Goal: Task Accomplishment & Management: Complete application form

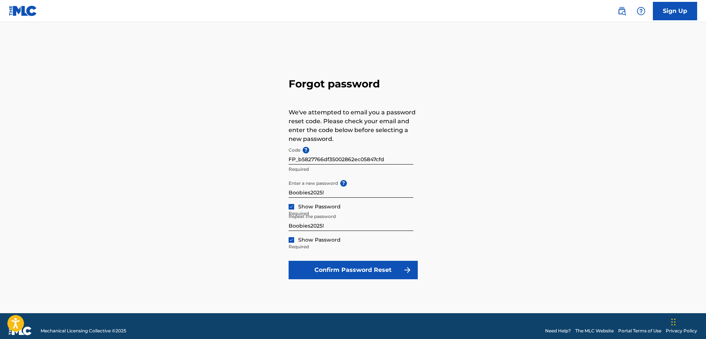
click at [388, 264] on button "Confirm Password Reset" at bounding box center [352, 270] width 129 height 18
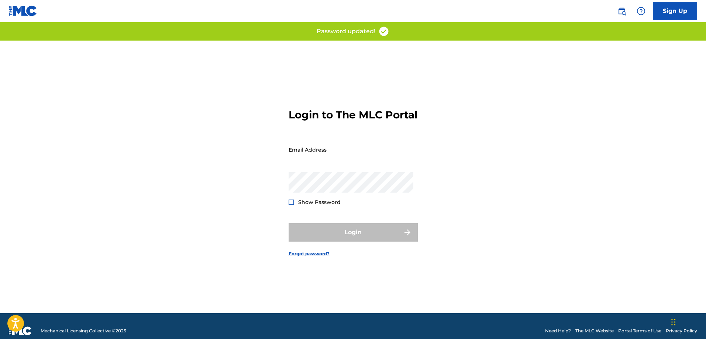
click at [301, 160] on input "Email Address" at bounding box center [350, 149] width 125 height 21
type input "[EMAIL_ADDRESS][DOMAIN_NAME]"
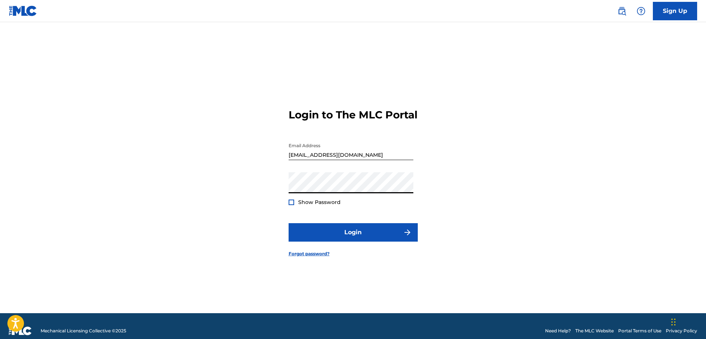
click at [292, 205] on div at bounding box center [291, 203] width 6 height 6
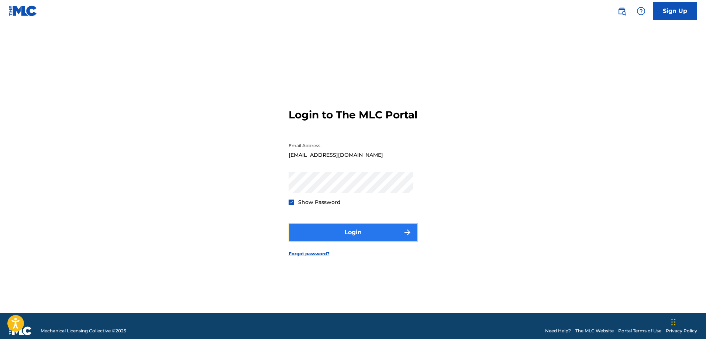
click at [328, 235] on button "Login" at bounding box center [352, 232] width 129 height 18
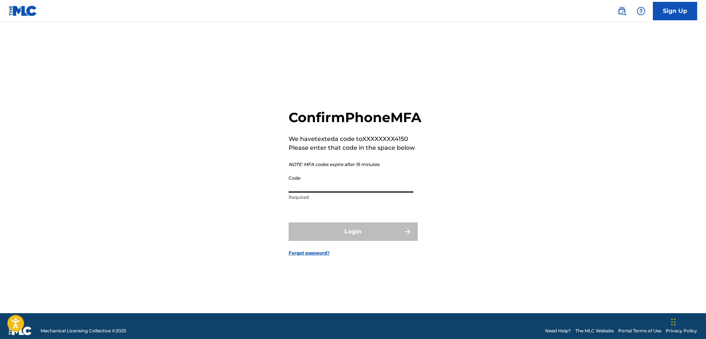
click at [312, 193] on input "Code" at bounding box center [350, 182] width 125 height 21
type input "986396"
click at [342, 233] on button "Login" at bounding box center [352, 231] width 129 height 18
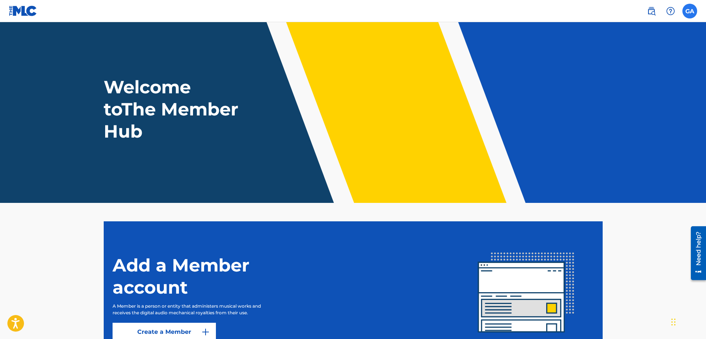
click at [685, 8] on label at bounding box center [689, 11] width 15 height 15
click at [689, 11] on input "GA [PERSON_NAME] [EMAIL_ADDRESS][DOMAIN_NAME] Notification Preferences Profile …" at bounding box center [689, 11] width 0 height 0
click at [607, 14] on nav "GA GA [PERSON_NAME] [EMAIL_ADDRESS][DOMAIN_NAME] Notification Preferences Profi…" at bounding box center [353, 11] width 706 height 22
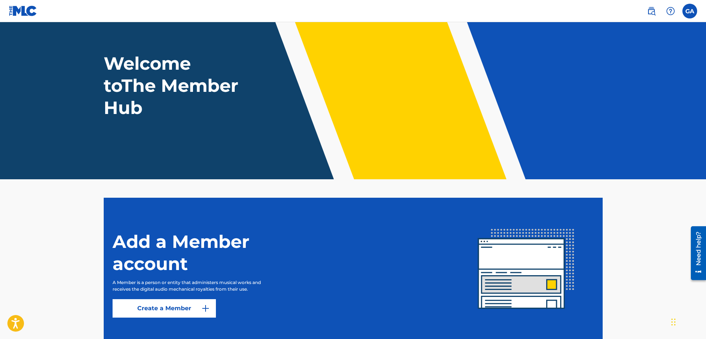
scroll to position [70, 0]
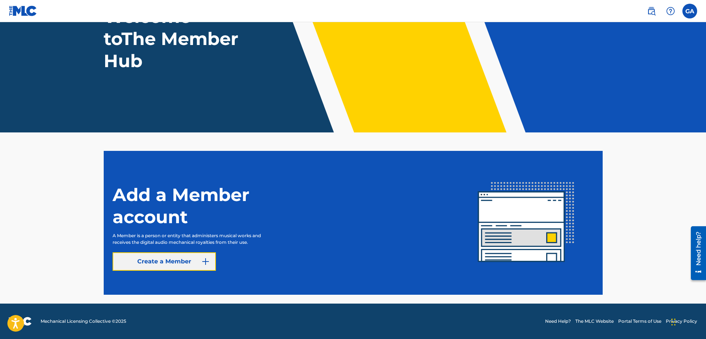
click at [199, 263] on link "Create a Member" at bounding box center [163, 261] width 103 height 18
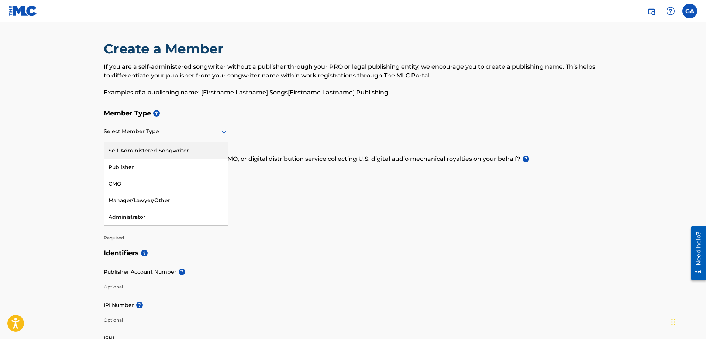
click at [173, 133] on div at bounding box center [166, 131] width 125 height 9
click at [188, 155] on div "Self-Administered Songwriter" at bounding box center [166, 150] width 124 height 17
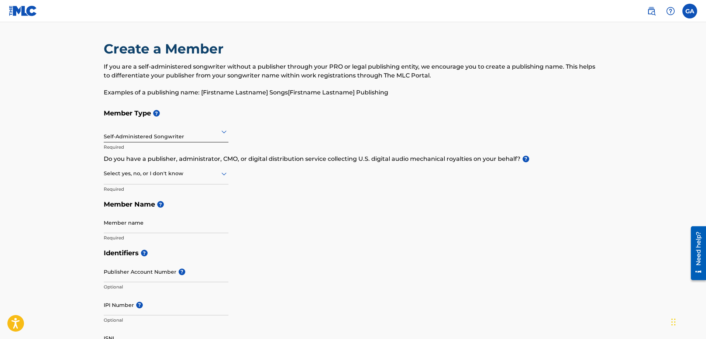
click at [177, 179] on div "Select yes, no, or I don't know" at bounding box center [166, 173] width 125 height 21
click at [181, 176] on div at bounding box center [166, 173] width 125 height 9
click at [211, 175] on div at bounding box center [166, 173] width 125 height 9
click at [197, 177] on div at bounding box center [166, 173] width 125 height 9
click at [218, 172] on div at bounding box center [166, 173] width 125 height 9
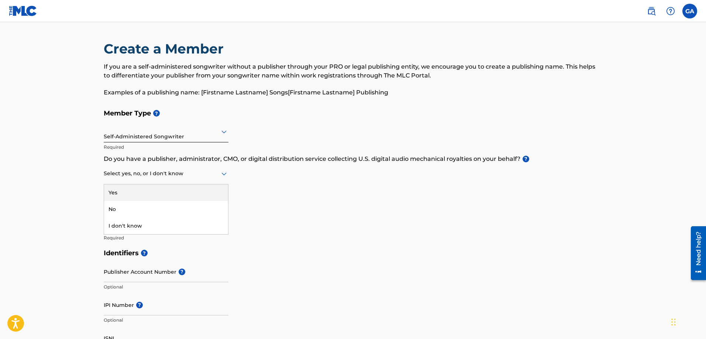
click at [148, 193] on div "Yes" at bounding box center [166, 192] width 124 height 17
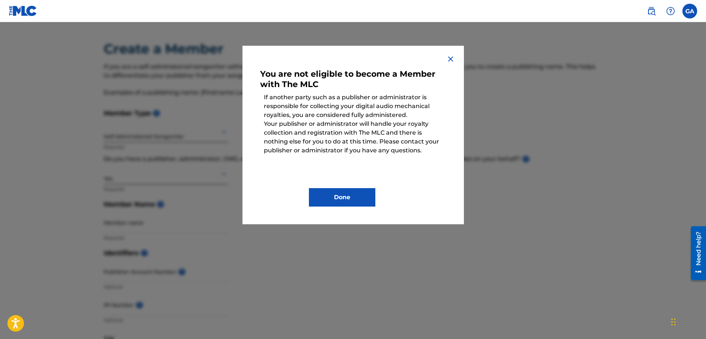
click at [451, 58] on img at bounding box center [450, 59] width 9 height 9
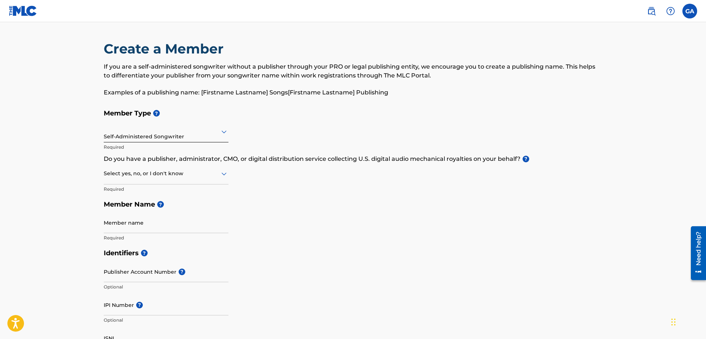
click at [182, 179] on div "Select yes, no, or I don't know" at bounding box center [166, 173] width 125 height 21
click at [148, 208] on div "No" at bounding box center [166, 209] width 124 height 17
click at [157, 221] on input "Member name" at bounding box center [166, 222] width 125 height 21
type input "[PERSON_NAME]"
type input "[GEOGRAPHIC_DATA]"
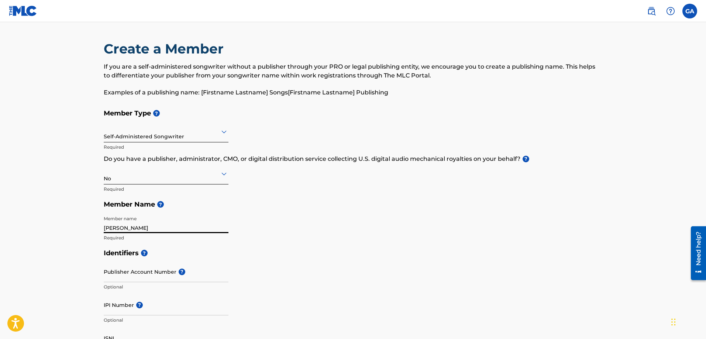
scroll to position [74, 0]
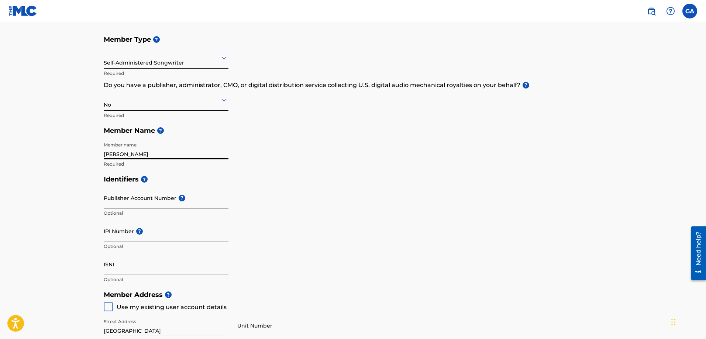
click at [149, 203] on input "Publisher Account Number ?" at bounding box center [166, 197] width 125 height 21
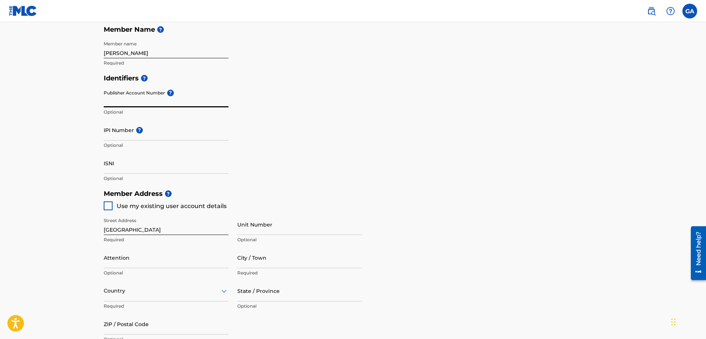
scroll to position [184, 0]
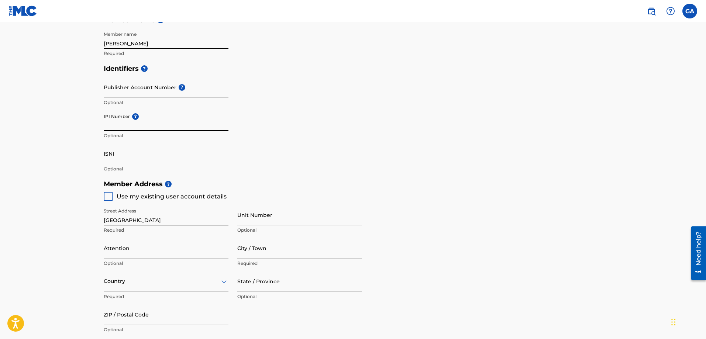
click at [153, 127] on input "IPI Number ?" at bounding box center [166, 120] width 125 height 21
paste input "00740830458"
type input "00740830458"
drag, startPoint x: 106, startPoint y: 193, endPoint x: 121, endPoint y: 196, distance: 15.5
click at [106, 193] on div at bounding box center [108, 196] width 9 height 9
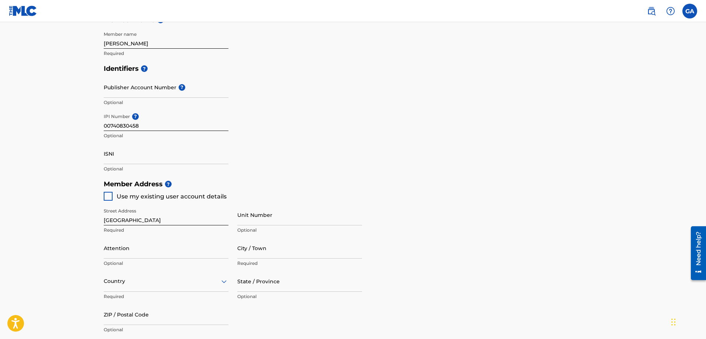
type input "[STREET_ADDRESS]"
type input "Umatilla"
type input "32784"
type input "904"
type input "6714150"
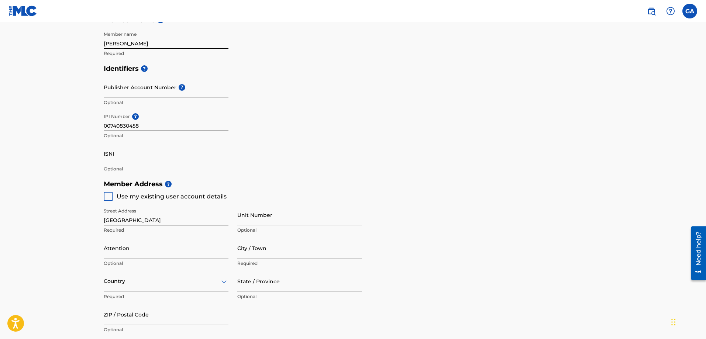
type input "[EMAIL_ADDRESS][DOMAIN_NAME]"
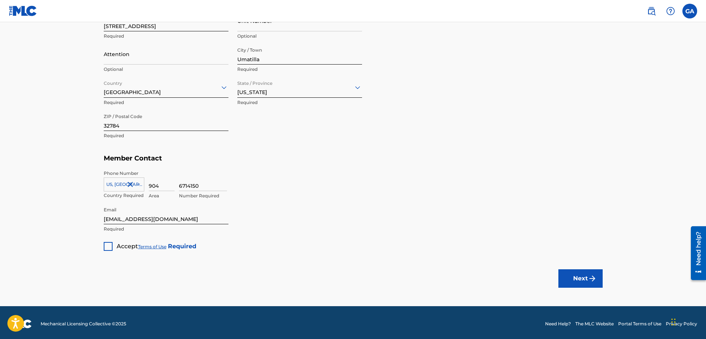
scroll to position [381, 0]
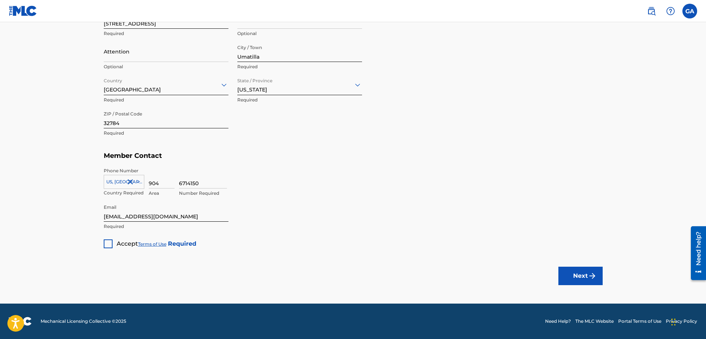
drag, startPoint x: 103, startPoint y: 243, endPoint x: 106, endPoint y: 243, distance: 3.7
click at [109, 247] on div at bounding box center [108, 243] width 9 height 9
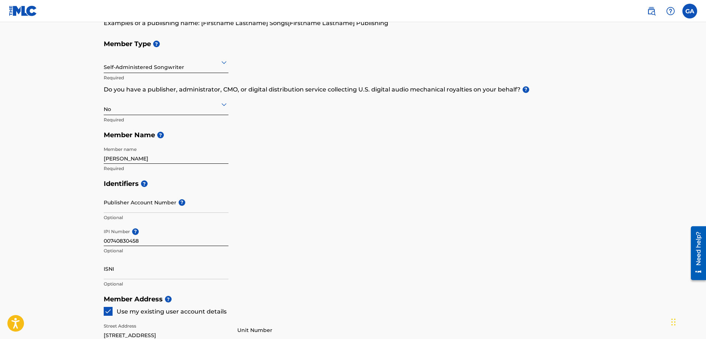
scroll to position [49, 0]
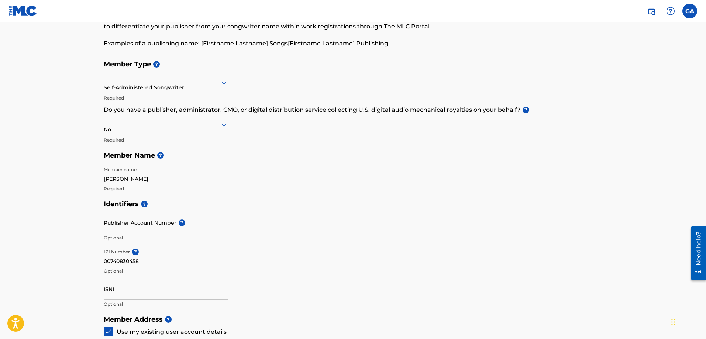
click at [156, 87] on div "Self-Administered Songwriter" at bounding box center [166, 82] width 125 height 18
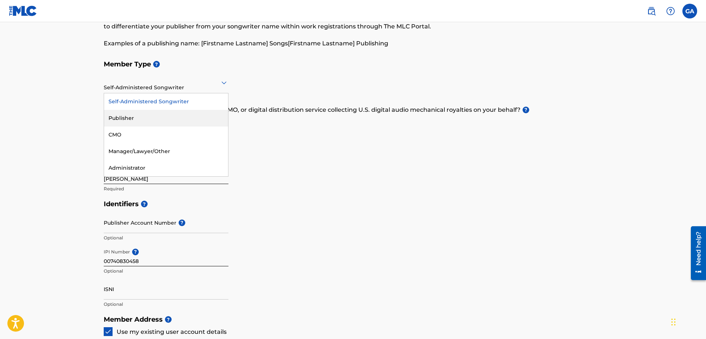
click at [343, 165] on div "Member Type ? 5 results available. Use Up and Down to choose options, press Ent…" at bounding box center [353, 126] width 499 height 140
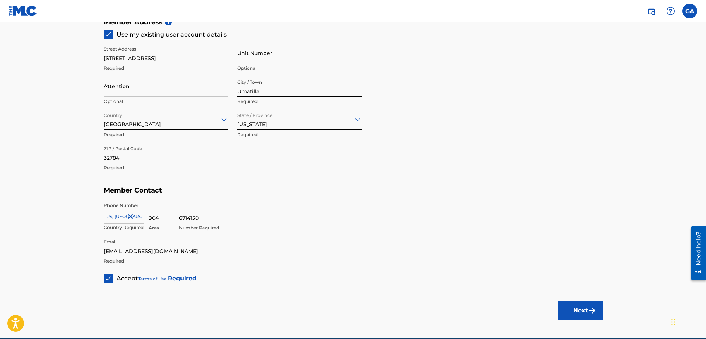
scroll to position [381, 0]
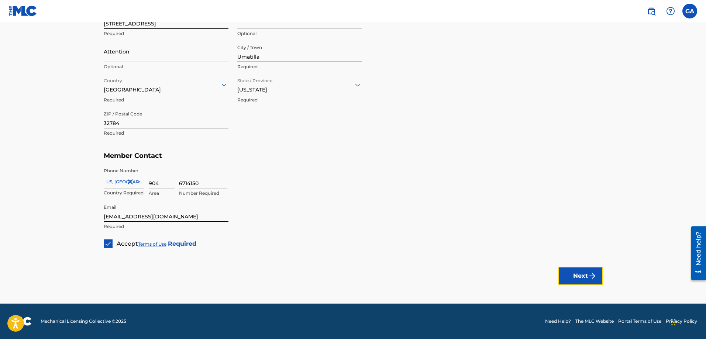
click at [559, 274] on button "Next" at bounding box center [580, 276] width 44 height 18
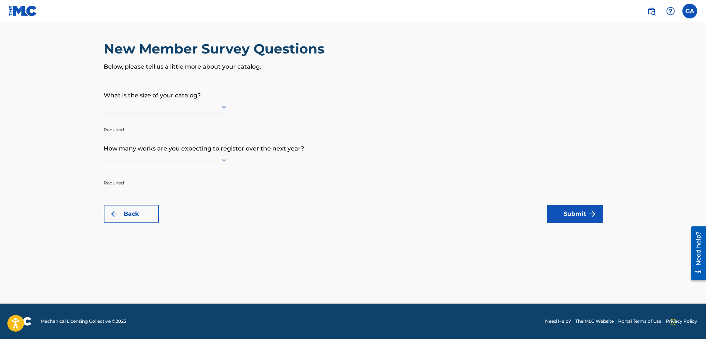
click at [176, 108] on div at bounding box center [166, 106] width 125 height 9
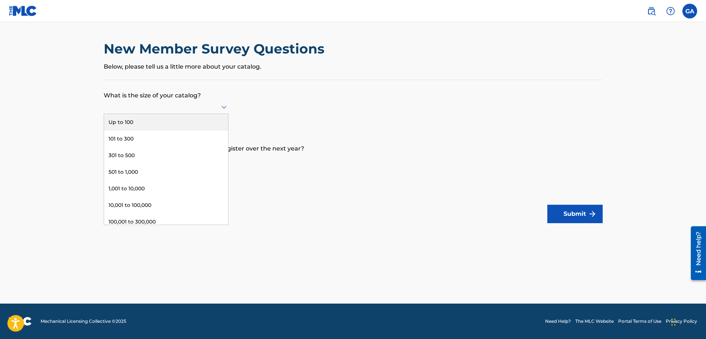
click at [147, 124] on div "Up to 100" at bounding box center [166, 122] width 124 height 17
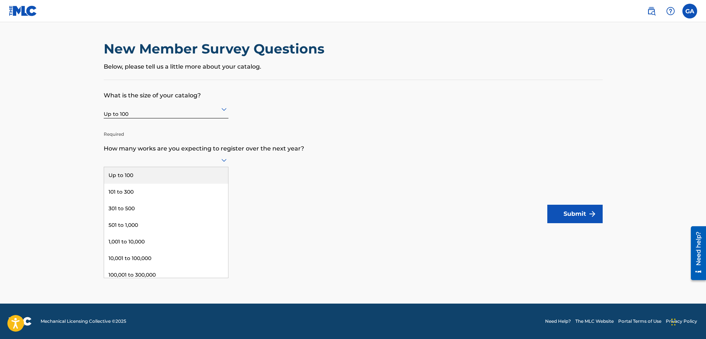
click at [216, 160] on div at bounding box center [166, 159] width 125 height 9
click at [153, 174] on div "Up to 100" at bounding box center [166, 175] width 124 height 17
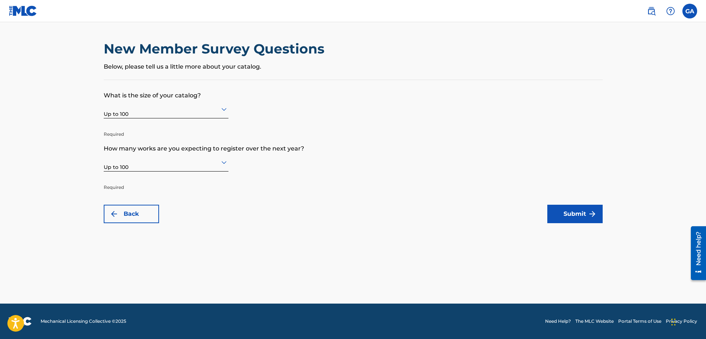
drag, startPoint x: 186, startPoint y: 162, endPoint x: 186, endPoint y: 166, distance: 4.1
click at [186, 164] on div at bounding box center [166, 161] width 125 height 9
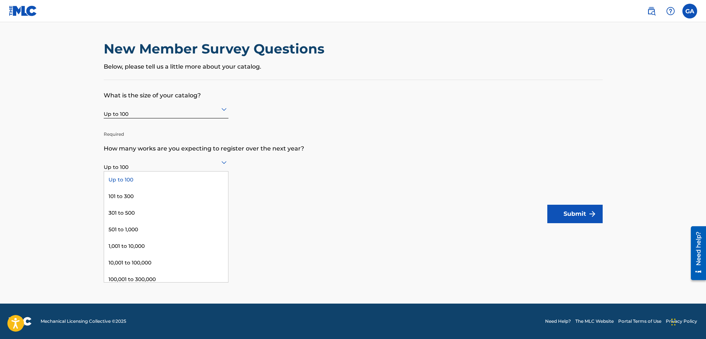
drag, startPoint x: 352, startPoint y: 192, endPoint x: 347, endPoint y: 193, distance: 4.4
click at [352, 192] on form "What is the size of your catalog? Up to 100 Required How many works are you exp…" at bounding box center [353, 151] width 499 height 143
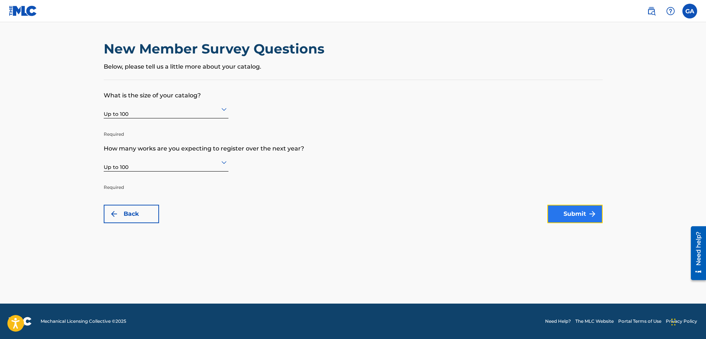
click at [570, 212] on button "Submit" at bounding box center [574, 214] width 55 height 18
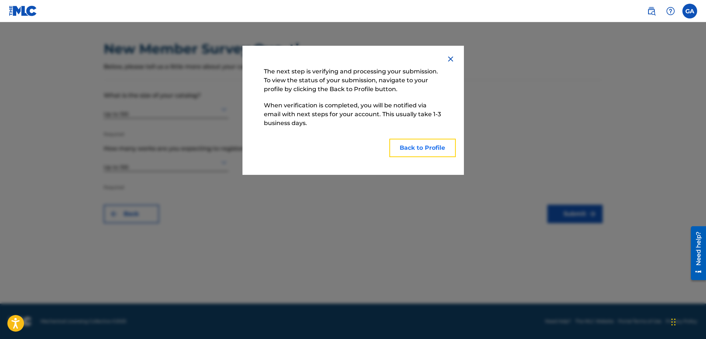
click at [414, 152] on button "Back to Profile" at bounding box center [422, 148] width 66 height 18
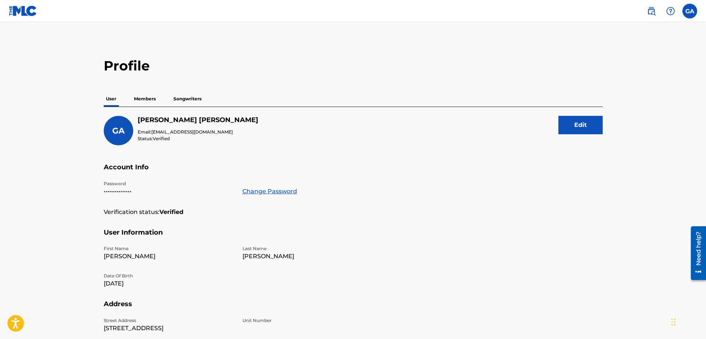
click at [194, 98] on p "Songwriters" at bounding box center [187, 98] width 32 height 15
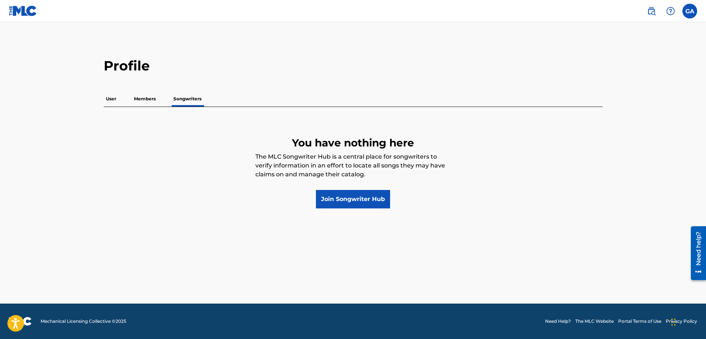
click at [150, 100] on p "Members" at bounding box center [145, 98] width 26 height 15
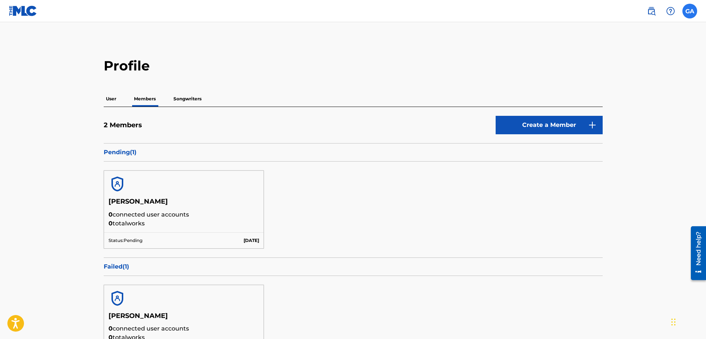
click at [686, 11] on label at bounding box center [689, 11] width 15 height 15
click at [689, 11] on input "GA [PERSON_NAME] [EMAIL_ADDRESS][DOMAIN_NAME] Notification Preferences Profile …" at bounding box center [689, 11] width 0 height 0
click at [189, 100] on p "Songwriters" at bounding box center [187, 98] width 32 height 15
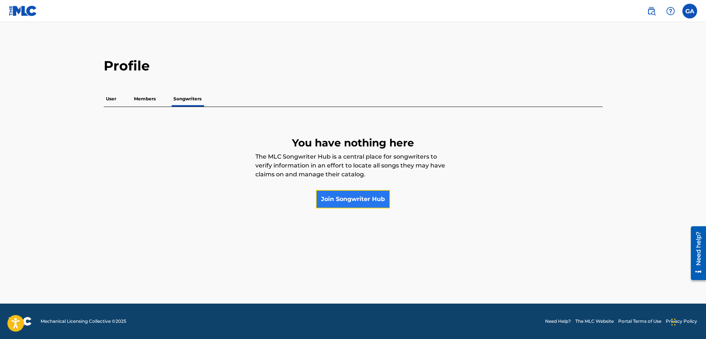
click at [367, 202] on link "Join Songwriter Hub" at bounding box center [353, 199] width 74 height 18
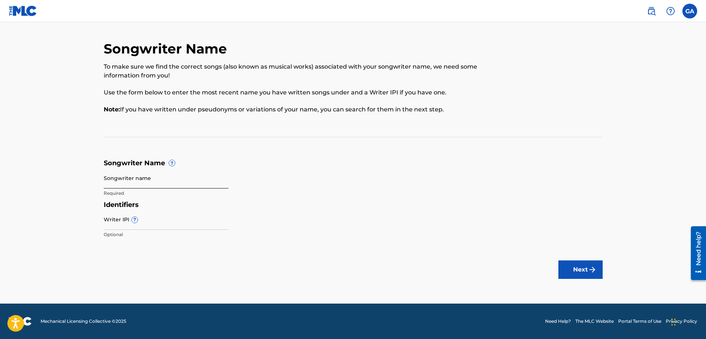
click at [146, 182] on input "Songwriter name" at bounding box center [166, 177] width 125 height 21
type input "[PERSON_NAME]"
click at [149, 224] on input "Writer IPI ?" at bounding box center [166, 219] width 125 height 21
type input "00740830458"
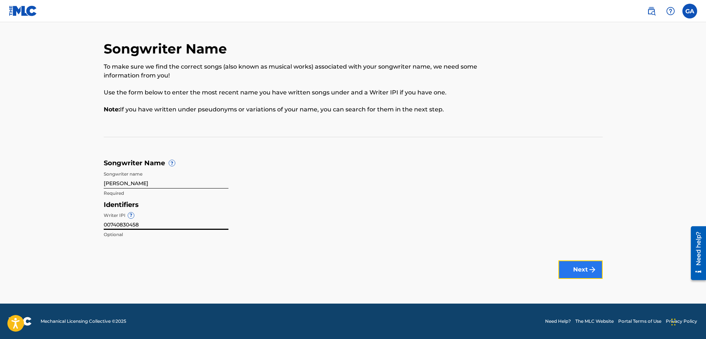
click at [574, 270] on button "Next" at bounding box center [580, 269] width 44 height 18
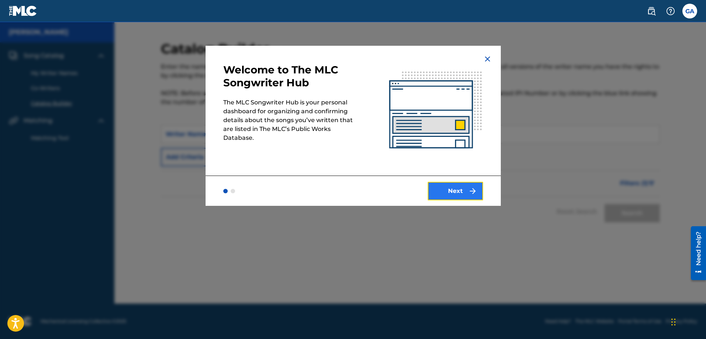
click at [465, 191] on button "Next" at bounding box center [454, 191] width 55 height 18
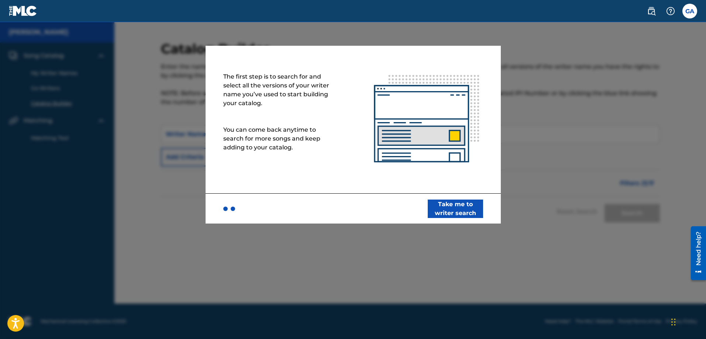
click at [463, 189] on img at bounding box center [427, 120] width 148 height 148
click at [452, 209] on button "Take me to writer search" at bounding box center [454, 209] width 55 height 18
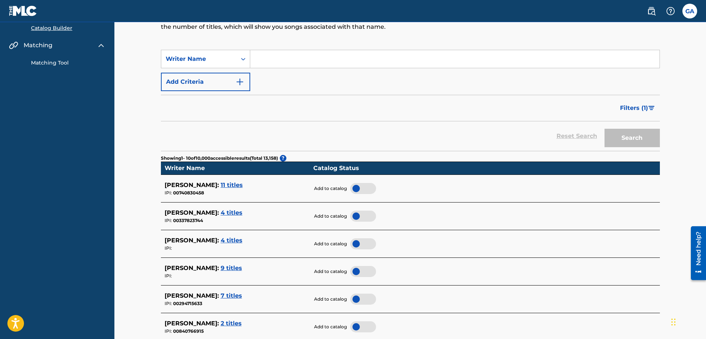
scroll to position [74, 0]
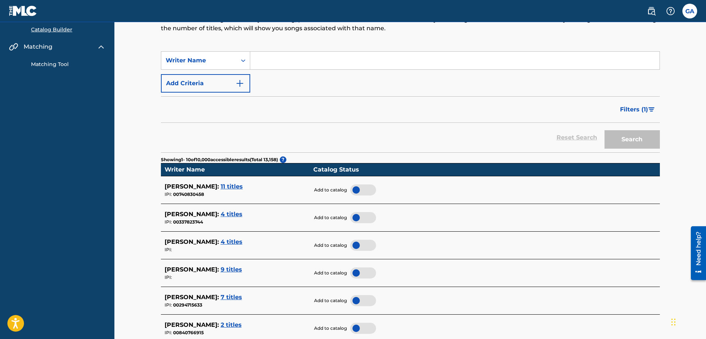
click at [239, 187] on span "11 titles" at bounding box center [232, 186] width 22 height 7
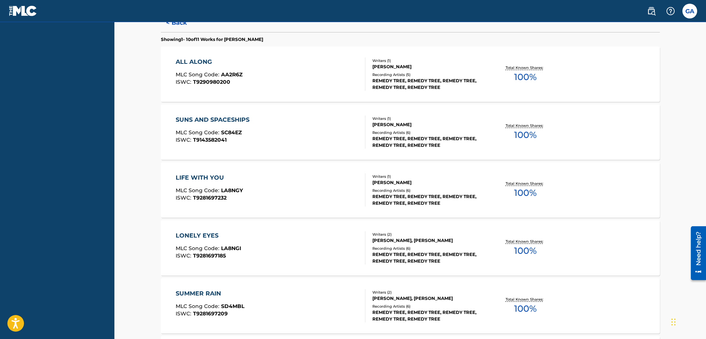
scroll to position [37, 0]
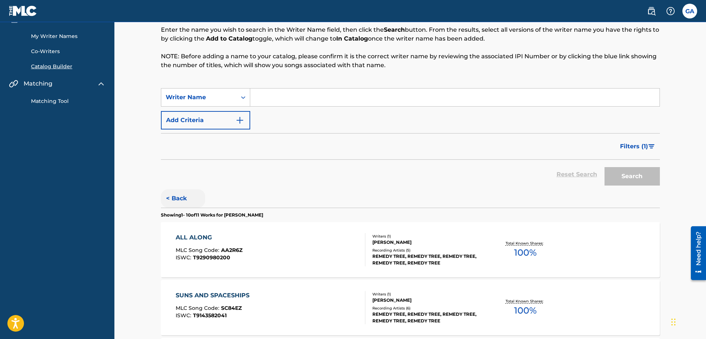
click at [174, 202] on button "< Back" at bounding box center [183, 198] width 44 height 18
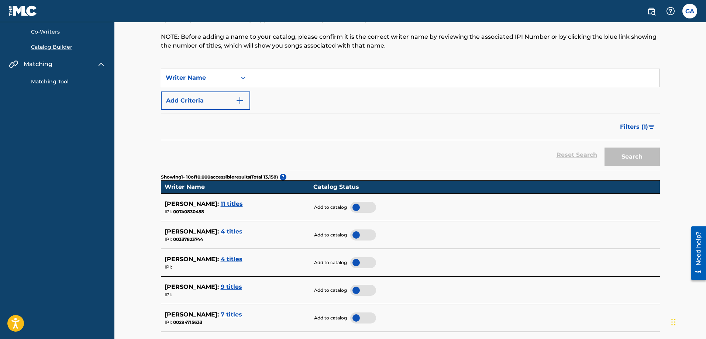
scroll to position [74, 0]
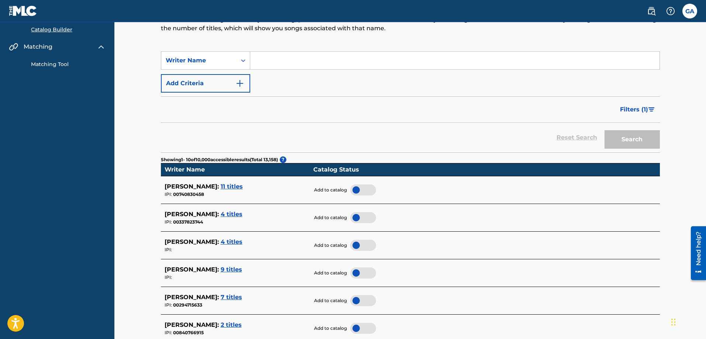
drag, startPoint x: 360, startPoint y: 190, endPoint x: 366, endPoint y: 190, distance: 5.9
click at [362, 190] on div at bounding box center [363, 189] width 26 height 11
click at [238, 214] on span "4 titles" at bounding box center [232, 214] width 22 height 7
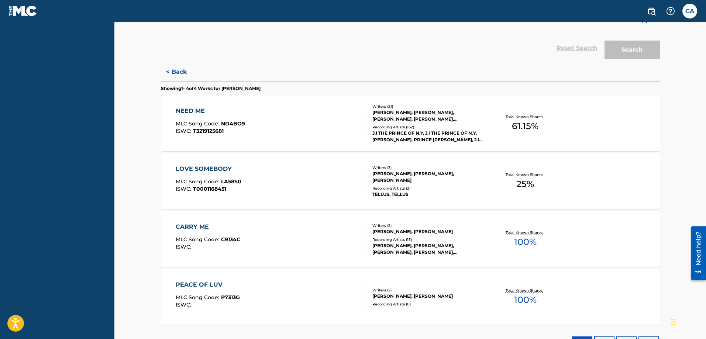
scroll to position [0, 0]
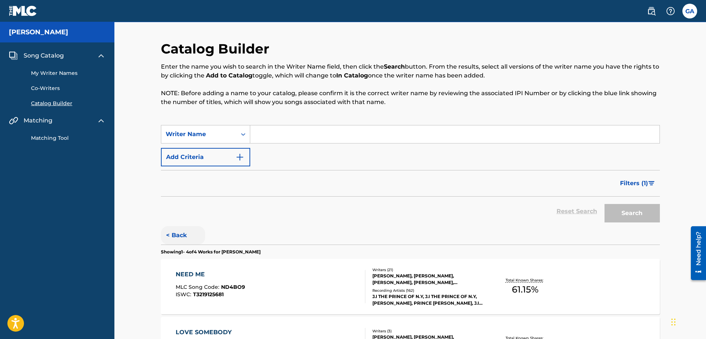
click at [186, 232] on button "< Back" at bounding box center [183, 235] width 44 height 18
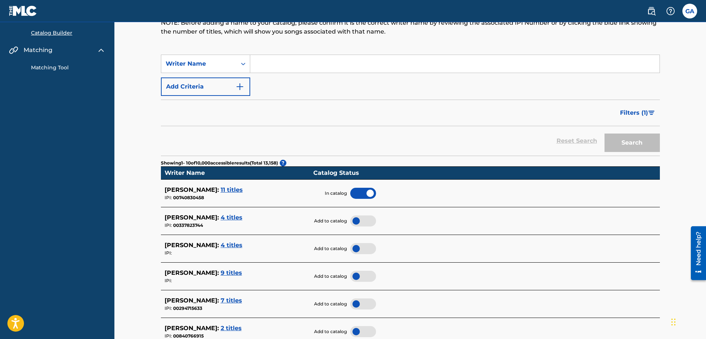
scroll to position [74, 0]
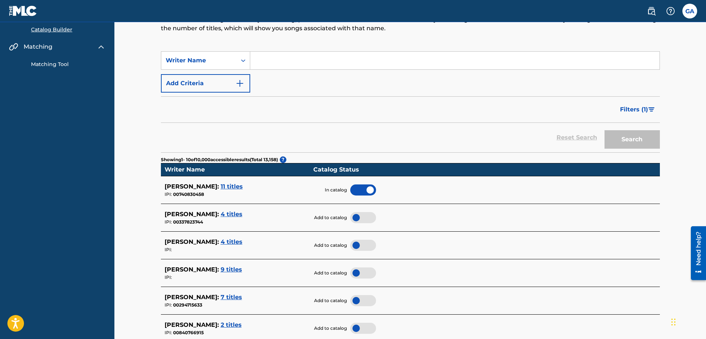
click at [239, 242] on span "4 titles" at bounding box center [232, 241] width 22 height 7
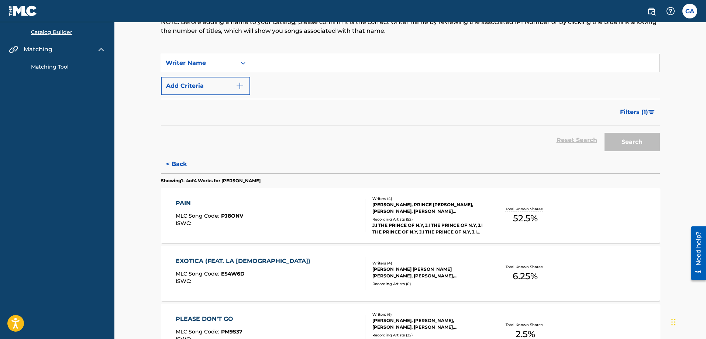
scroll to position [0, 0]
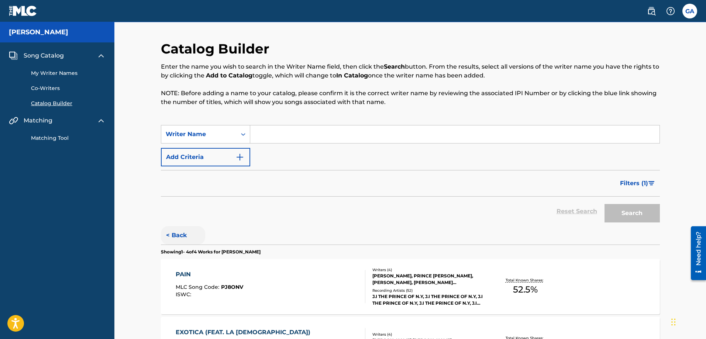
click at [188, 236] on button "< Back" at bounding box center [183, 235] width 44 height 18
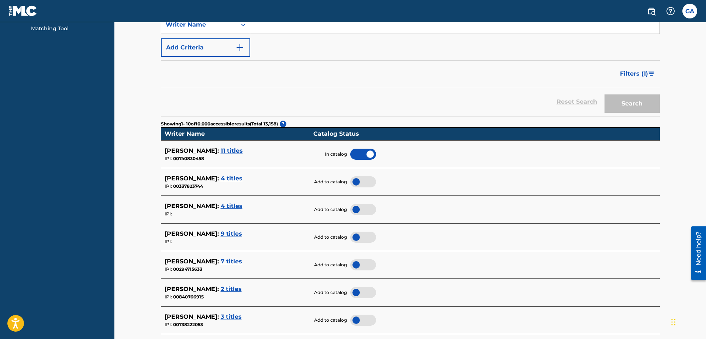
scroll to position [148, 0]
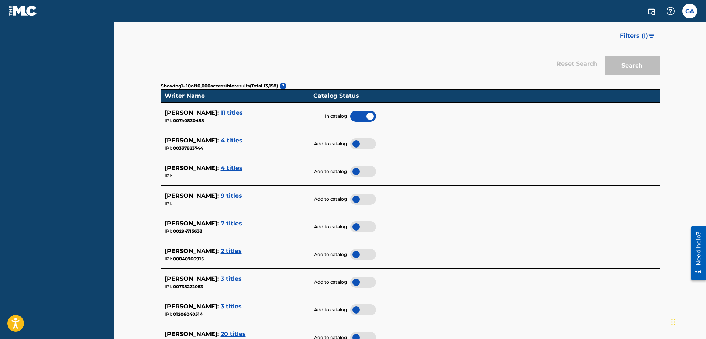
click at [239, 194] on span "9 titles" at bounding box center [231, 195] width 21 height 7
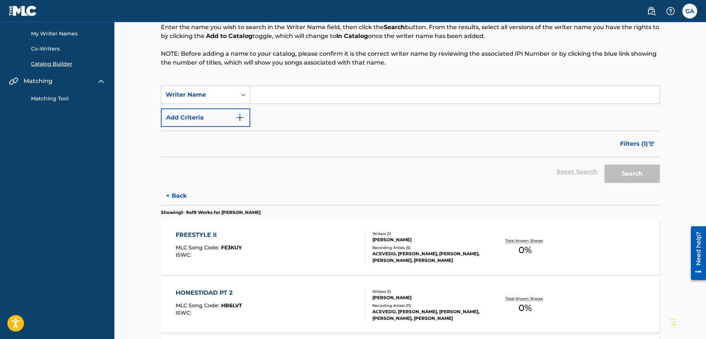
scroll to position [0, 0]
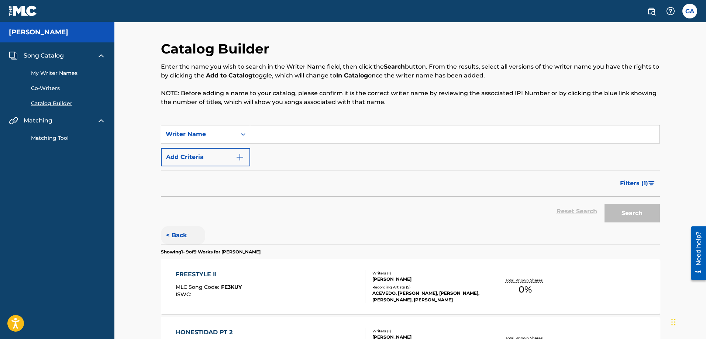
click at [183, 237] on button "< Back" at bounding box center [183, 235] width 44 height 18
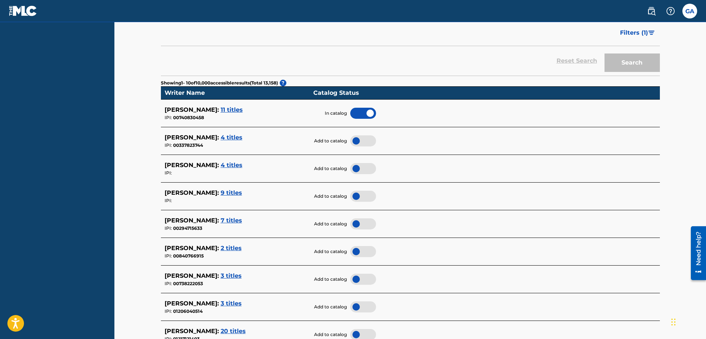
scroll to position [148, 0]
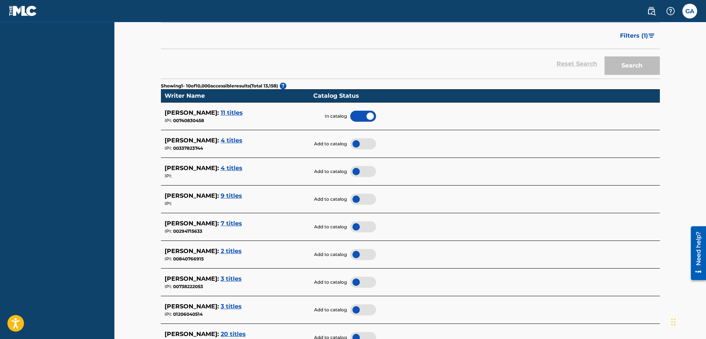
click at [242, 225] on span "7 titles" at bounding box center [231, 223] width 21 height 7
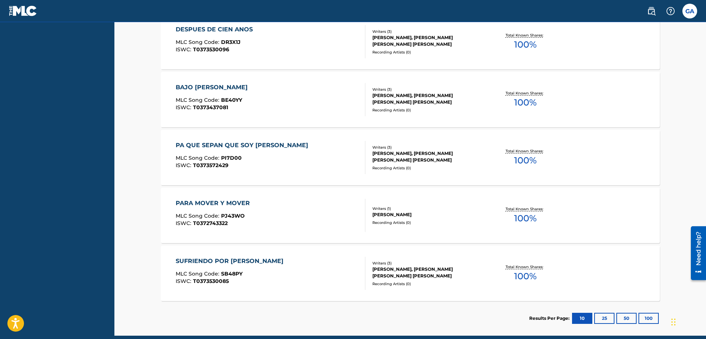
scroll to position [135, 0]
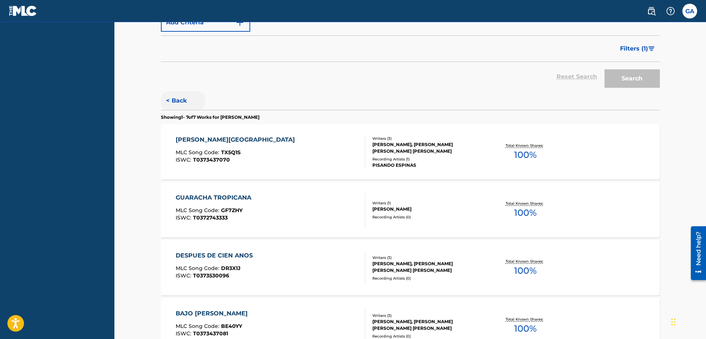
click at [174, 104] on button "< Back" at bounding box center [183, 100] width 44 height 18
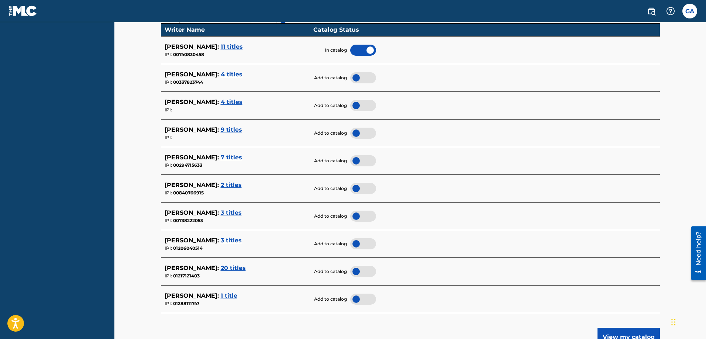
scroll to position [245, 0]
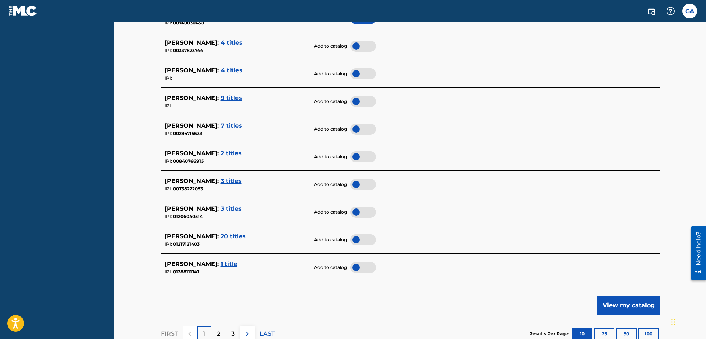
click at [243, 238] on span "20 titles" at bounding box center [233, 236] width 25 height 7
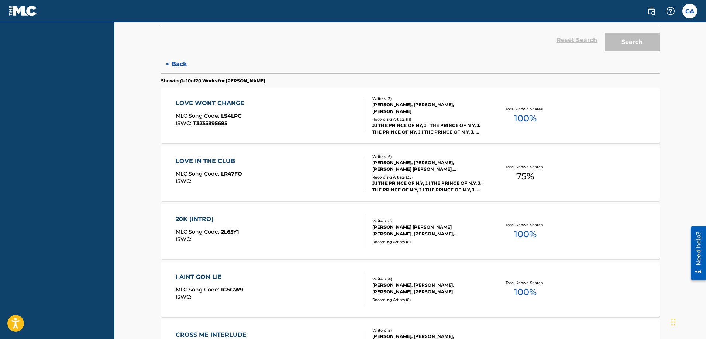
scroll to position [127, 0]
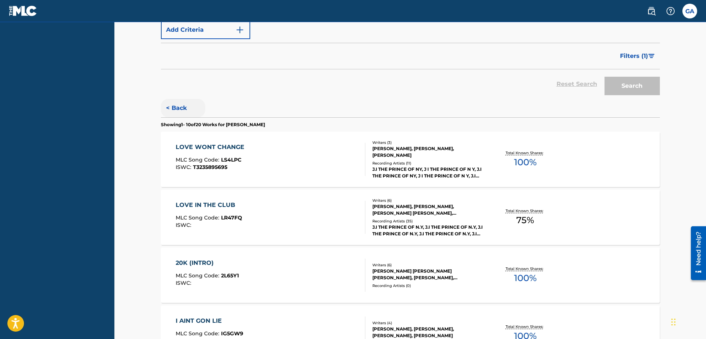
click at [176, 105] on button "< Back" at bounding box center [183, 108] width 44 height 18
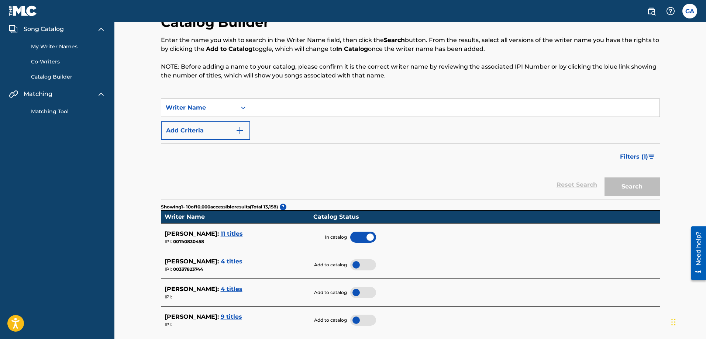
scroll to position [17, 0]
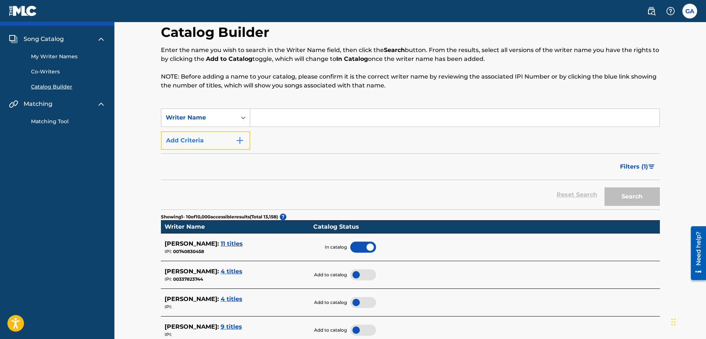
click at [241, 139] on img "Search Form" at bounding box center [239, 140] width 9 height 9
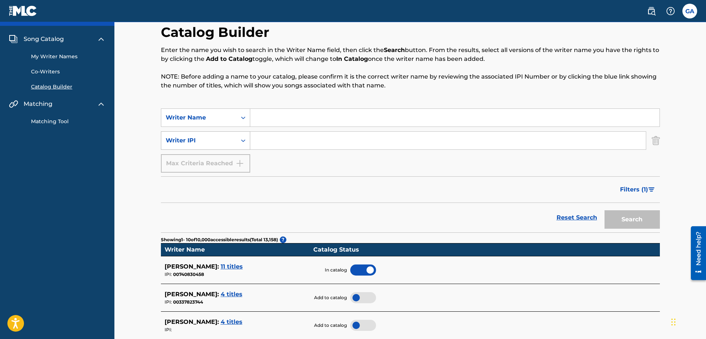
click at [242, 138] on icon "Search Form" at bounding box center [242, 140] width 7 height 7
click at [276, 143] on input "Search Form" at bounding box center [447, 141] width 395 height 18
paste input "00740830458"
type input "00740830458"
click at [627, 220] on button "Search" at bounding box center [631, 219] width 55 height 18
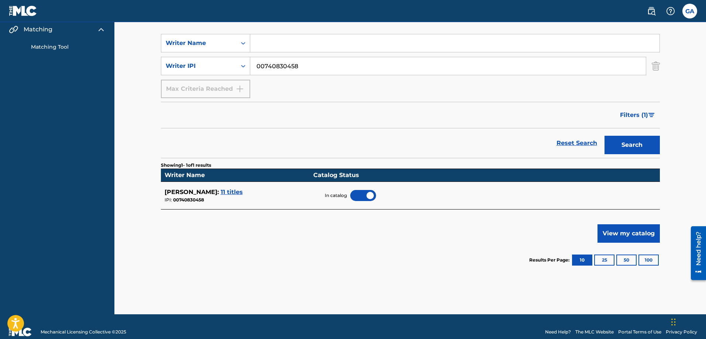
scroll to position [102, 0]
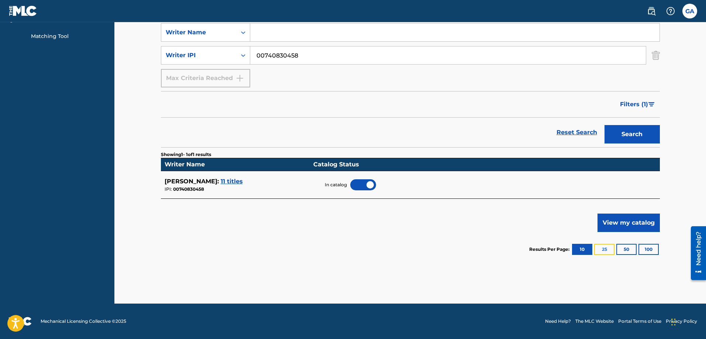
click at [603, 249] on button "25" at bounding box center [604, 249] width 20 height 11
click at [238, 181] on span "11 titles" at bounding box center [232, 181] width 22 height 7
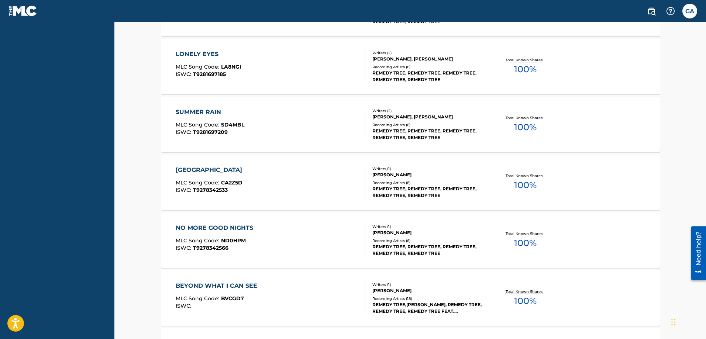
scroll to position [593, 0]
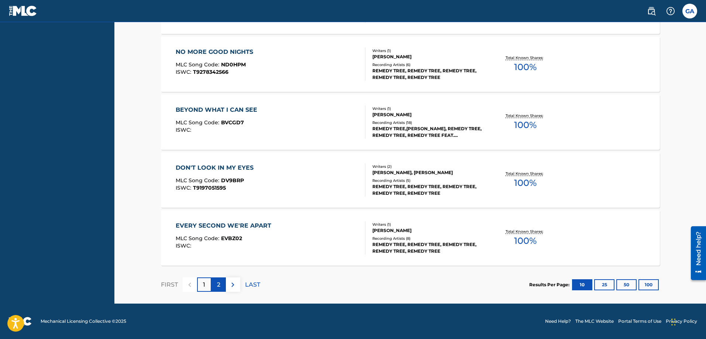
click at [218, 283] on p "2" at bounding box center [218, 284] width 3 height 9
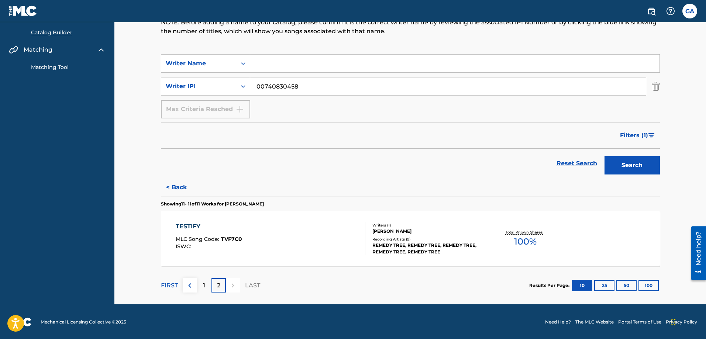
scroll to position [72, 0]
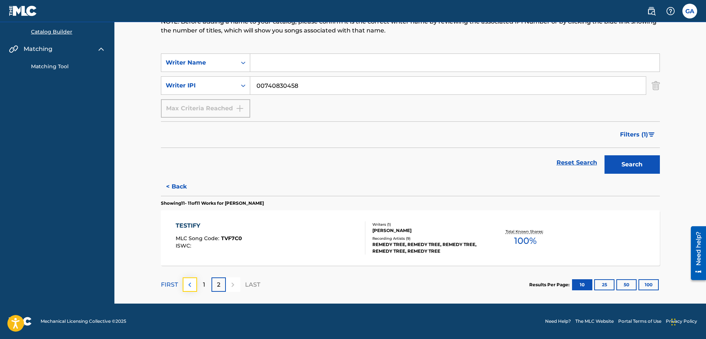
click at [191, 283] on img at bounding box center [189, 284] width 9 height 9
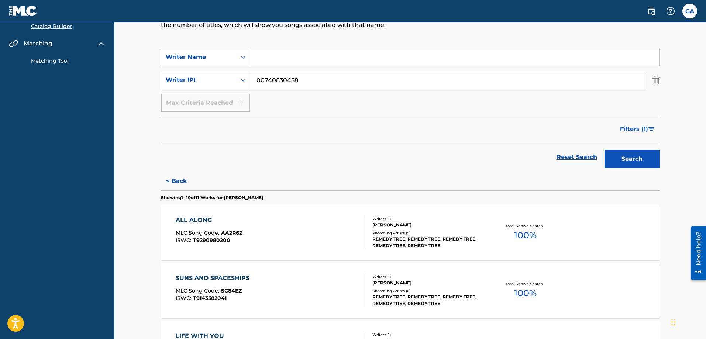
scroll to position [0, 0]
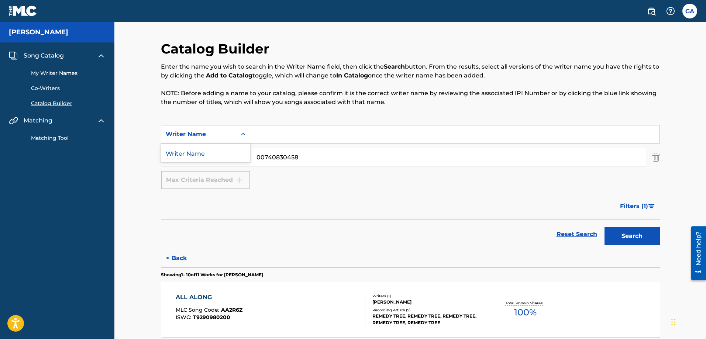
click at [226, 134] on div "Writer Name" at bounding box center [199, 134] width 66 height 9
click at [227, 133] on div "Writer Name" at bounding box center [199, 134] width 66 height 9
click at [224, 157] on div "Writer IPI" at bounding box center [199, 157] width 66 height 9
click at [225, 156] on div "Writer IPI" at bounding box center [199, 157] width 66 height 9
click at [246, 112] on div "Catalog Builder Enter the name you wish to search in the Writer Name field, the…" at bounding box center [410, 83] width 499 height 84
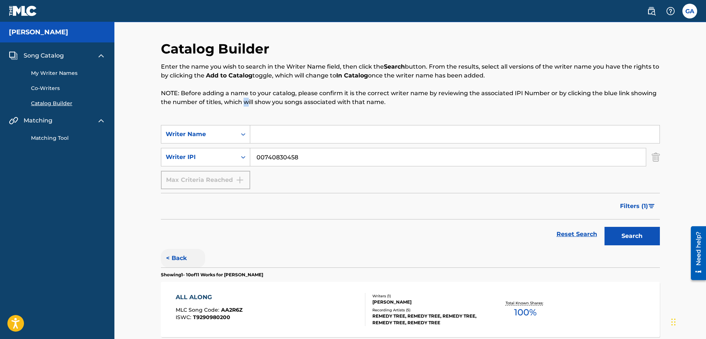
click at [174, 255] on button "< Back" at bounding box center [183, 258] width 44 height 18
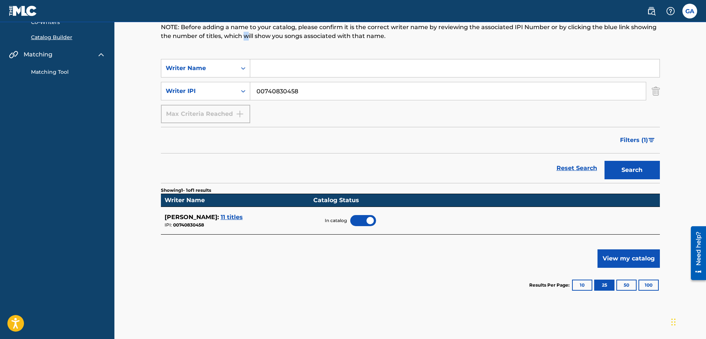
scroll to position [74, 0]
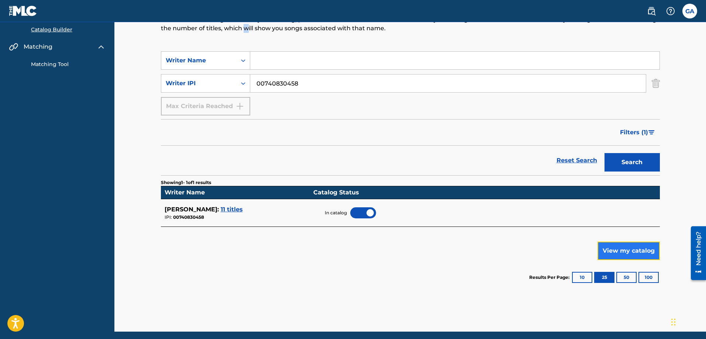
click at [619, 252] on button "View my catalog" at bounding box center [628, 251] width 62 height 18
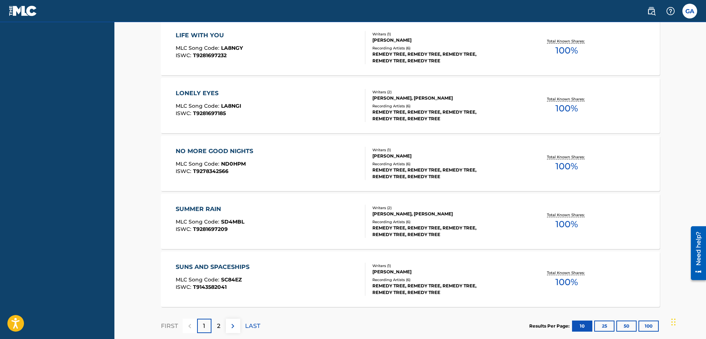
scroll to position [600, 0]
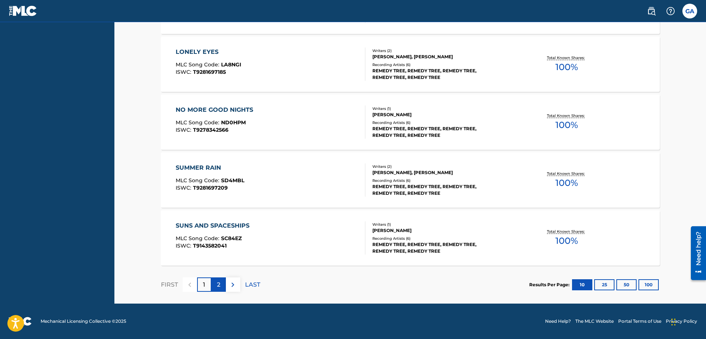
click at [221, 287] on div "2" at bounding box center [218, 284] width 14 height 14
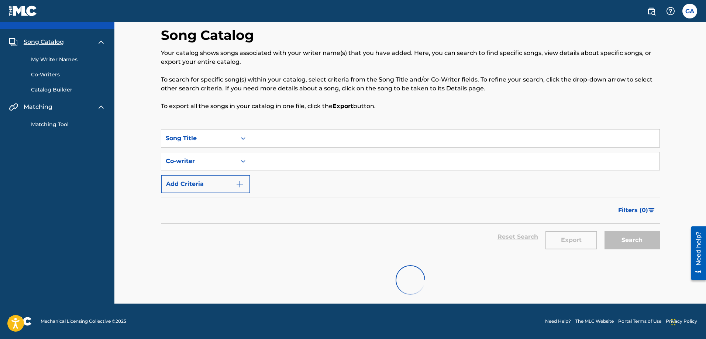
scroll to position [79, 0]
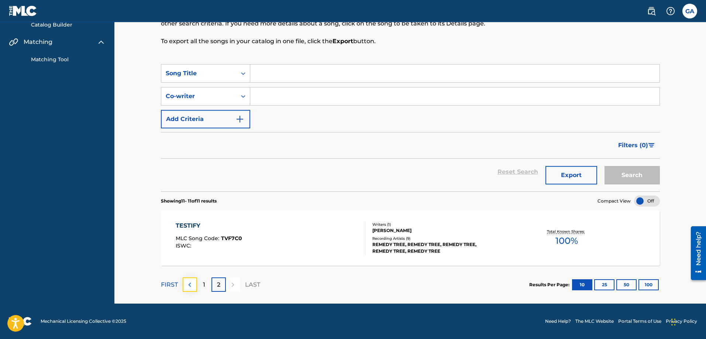
click at [189, 285] on img at bounding box center [189, 284] width 9 height 9
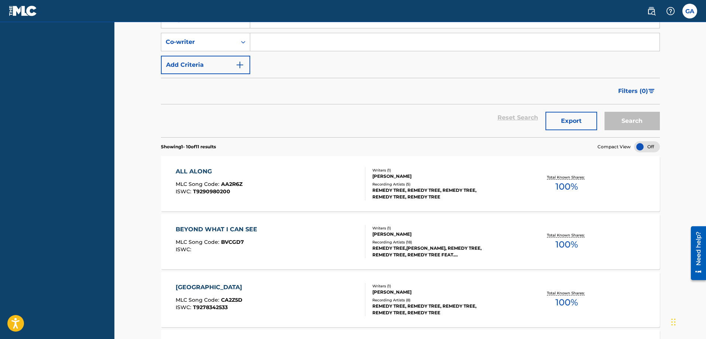
scroll to position [115, 0]
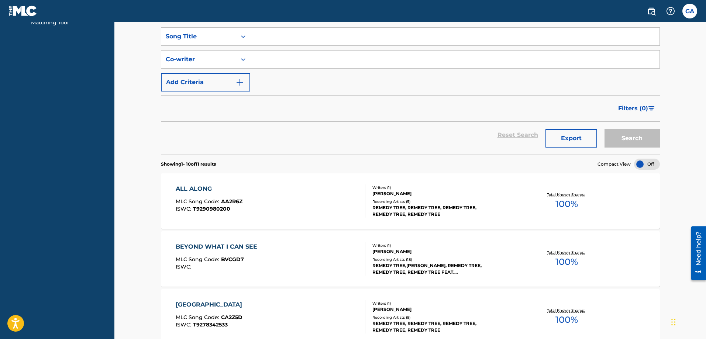
click at [638, 163] on div at bounding box center [647, 164] width 26 height 11
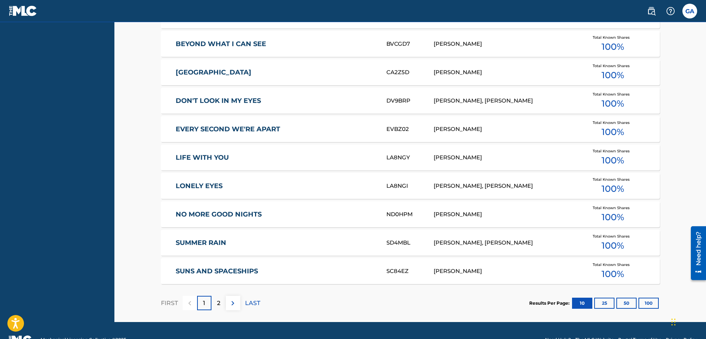
scroll to position [318, 0]
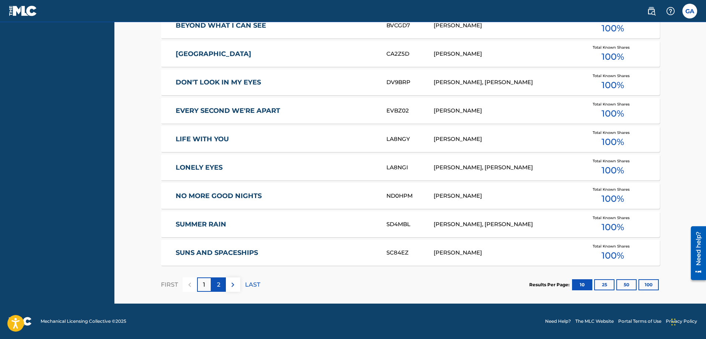
click at [222, 283] on div "2" at bounding box center [218, 284] width 14 height 14
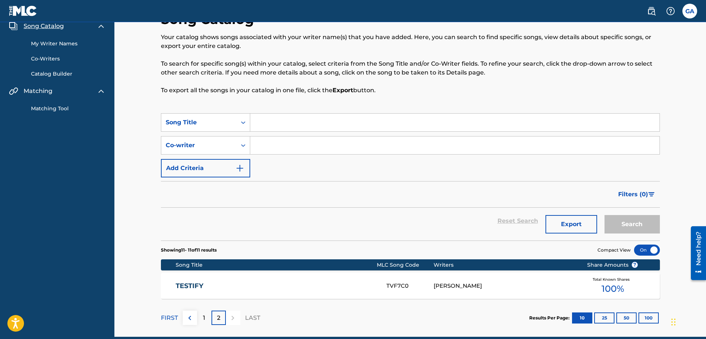
scroll to position [0, 0]
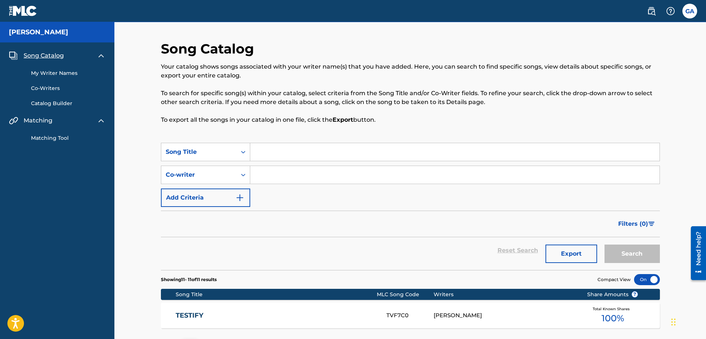
click at [37, 55] on span "Song Catalog" at bounding box center [44, 55] width 40 height 9
click at [236, 198] on img "Search Form" at bounding box center [239, 197] width 9 height 9
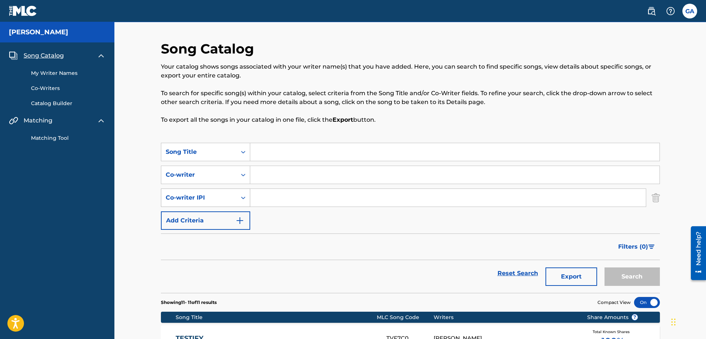
click at [246, 196] on icon "Search Form" at bounding box center [242, 197] width 7 height 7
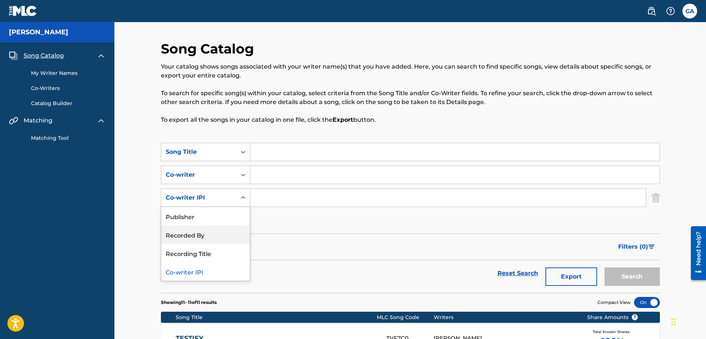
click at [209, 239] on div "Recorded By" at bounding box center [205, 234] width 89 height 18
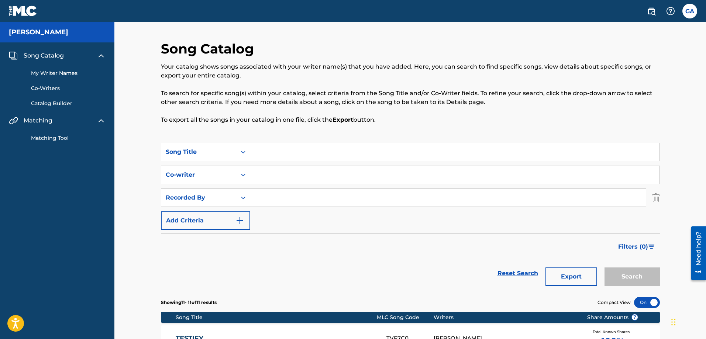
click at [262, 203] on input "Search Form" at bounding box center [447, 198] width 395 height 18
click at [270, 200] on input "Search Form" at bounding box center [447, 198] width 395 height 18
type input "[MEDICAL_DATA] records"
click at [628, 280] on button "Search" at bounding box center [631, 276] width 55 height 18
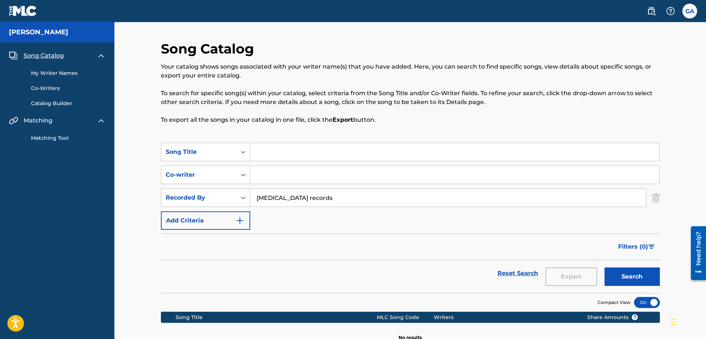
drag, startPoint x: 37, startPoint y: 30, endPoint x: 24, endPoint y: 21, distance: 16.0
click at [37, 30] on h5 "[PERSON_NAME]" at bounding box center [38, 32] width 59 height 8
click at [10, 12] on img at bounding box center [23, 11] width 28 height 11
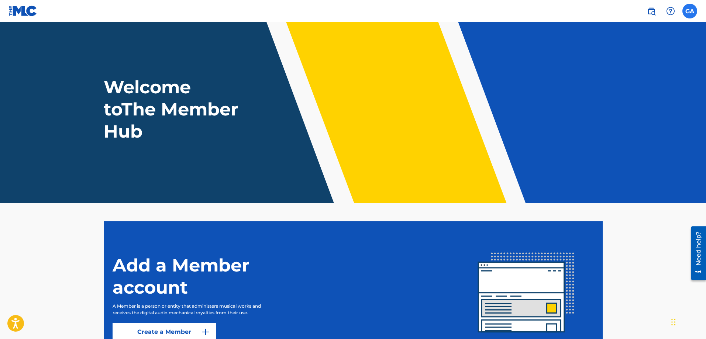
click at [691, 10] on label at bounding box center [689, 11] width 15 height 15
click at [689, 11] on input "GA [PERSON_NAME] [EMAIL_ADDRESS][DOMAIN_NAME] Notification Preferences Profile …" at bounding box center [689, 11] width 0 height 0
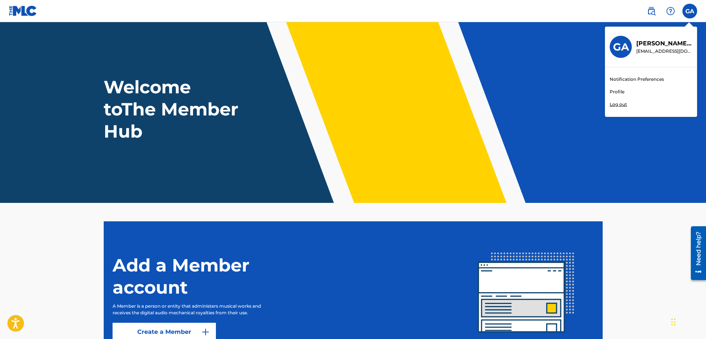
click at [617, 90] on link "Profile" at bounding box center [616, 92] width 15 height 7
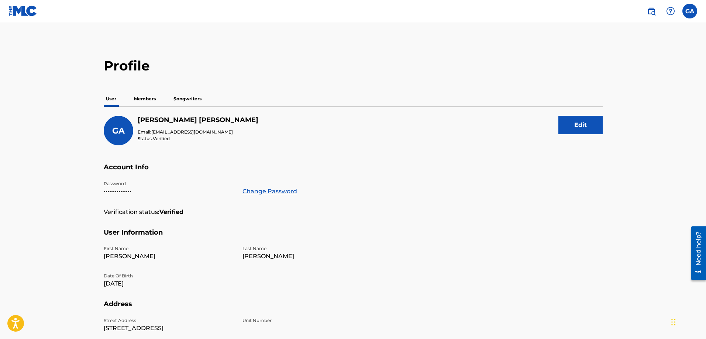
click at [145, 99] on p "Members" at bounding box center [145, 98] width 26 height 15
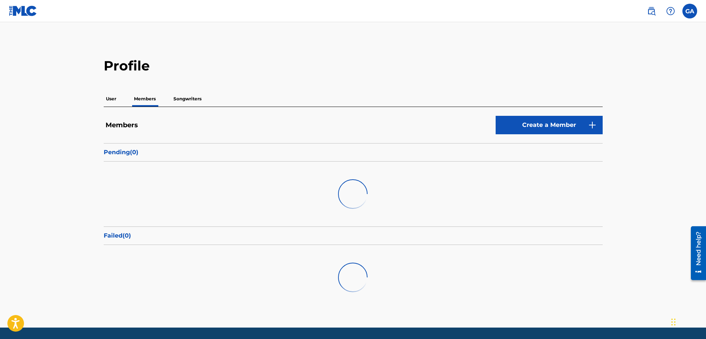
click at [187, 100] on p "Songwriters" at bounding box center [187, 98] width 32 height 15
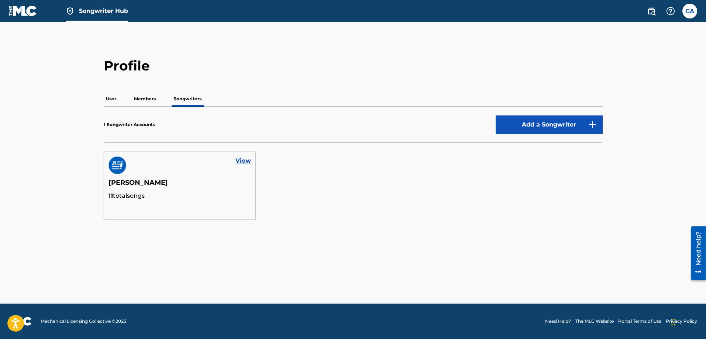
click at [144, 99] on p "Members" at bounding box center [145, 98] width 26 height 15
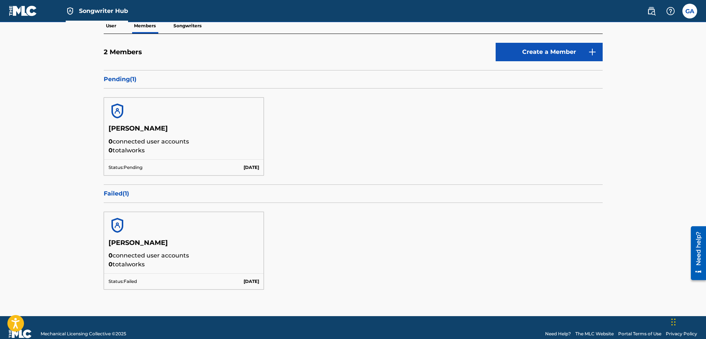
scroll to position [74, 0]
